Goal: Task Accomplishment & Management: Manage account settings

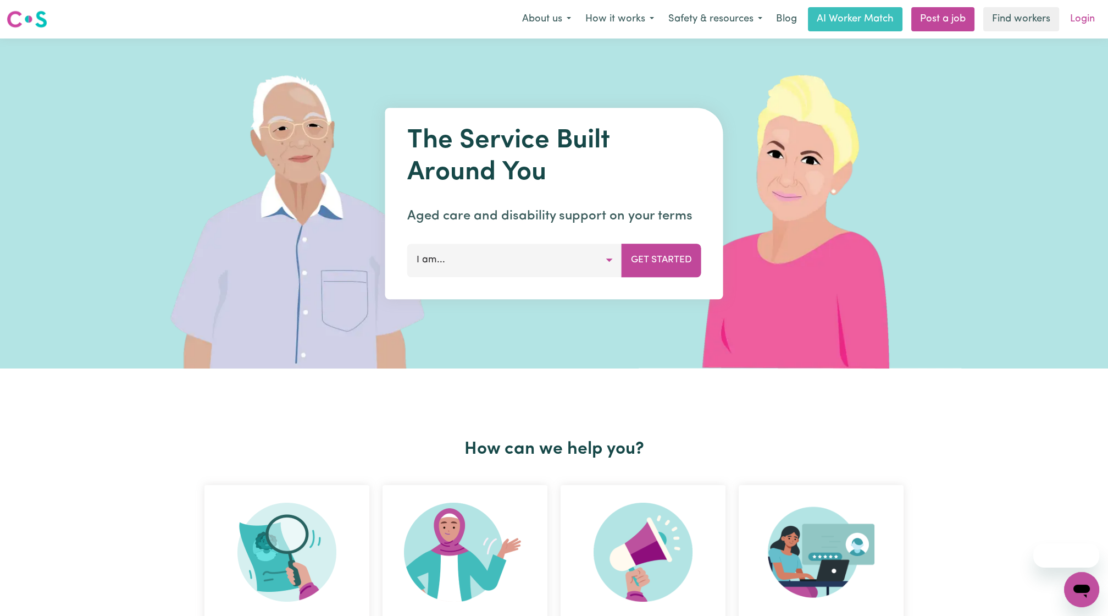
click at [1093, 11] on link "Login" at bounding box center [1083, 19] width 38 height 24
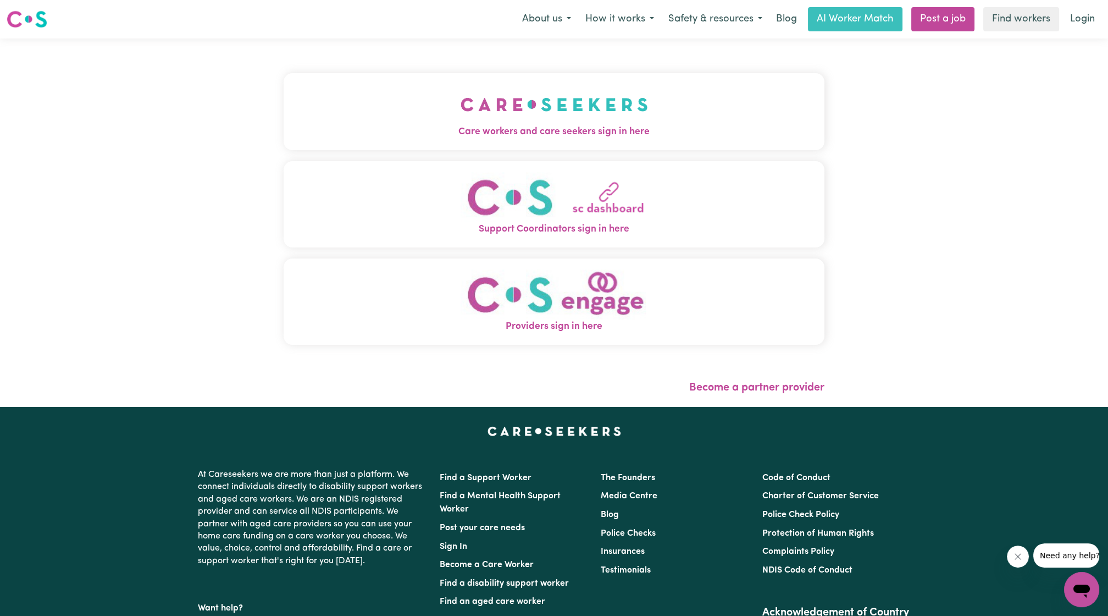
click at [519, 123] on img "Care workers and care seekers sign in here" at bounding box center [554, 104] width 187 height 41
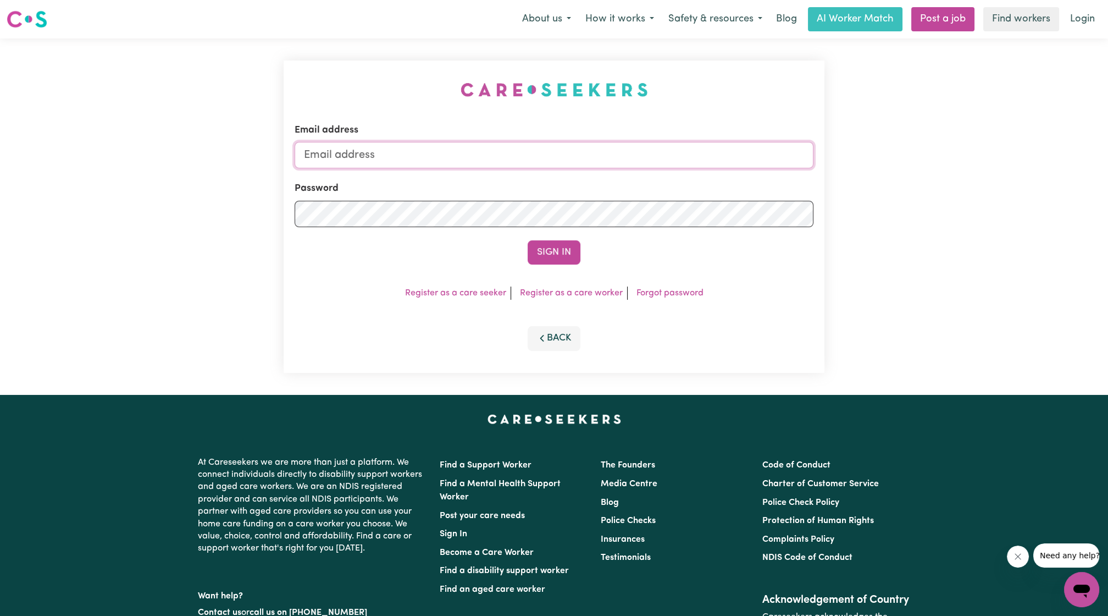
click at [497, 157] on input "Email address" at bounding box center [554, 155] width 519 height 26
drag, startPoint x: 360, startPoint y: 152, endPoint x: 651, endPoint y: 179, distance: 292.0
click at [653, 178] on form "Email address [EMAIL_ADDRESS][PERSON_NAME][DOMAIN_NAME] Password Sign In" at bounding box center [554, 193] width 519 height 141
type input "[EMAIL_ADDRESS][DOMAIN_NAME]"
click at [546, 256] on button "Sign In" at bounding box center [554, 252] width 53 height 24
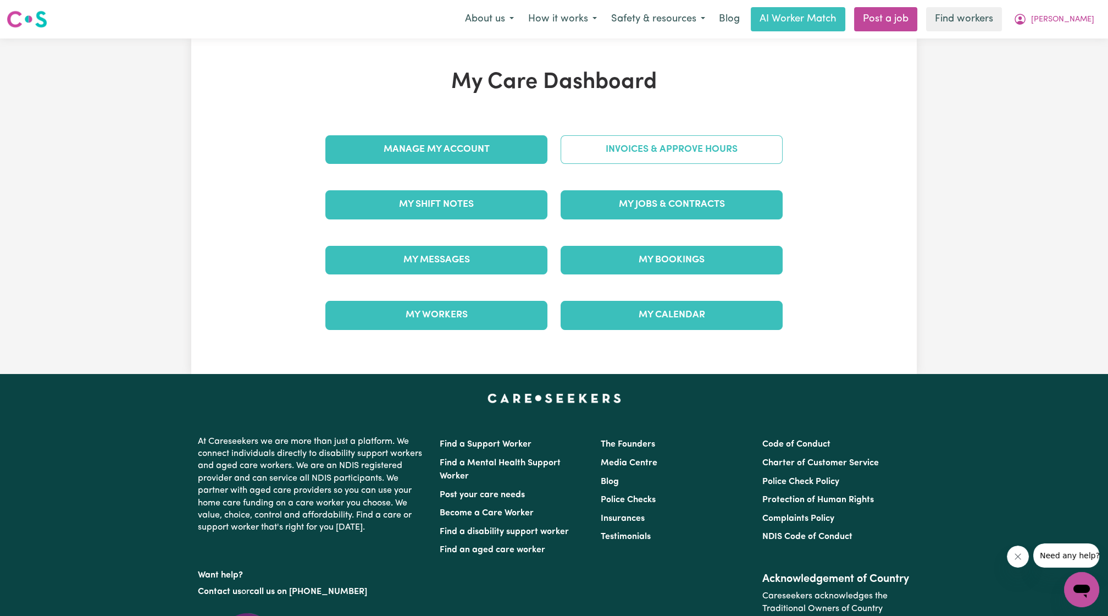
click at [655, 152] on link "Invoices & Approve Hours" at bounding box center [672, 149] width 222 height 29
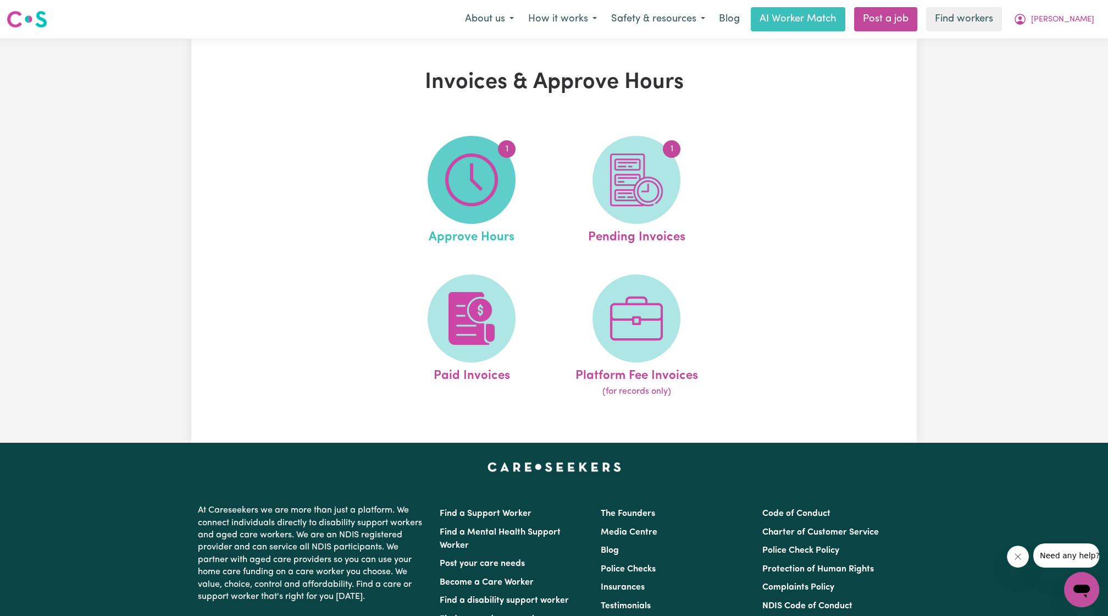
click at [490, 190] on img at bounding box center [471, 179] width 53 height 53
